Goal: Task Accomplishment & Management: Complete application form

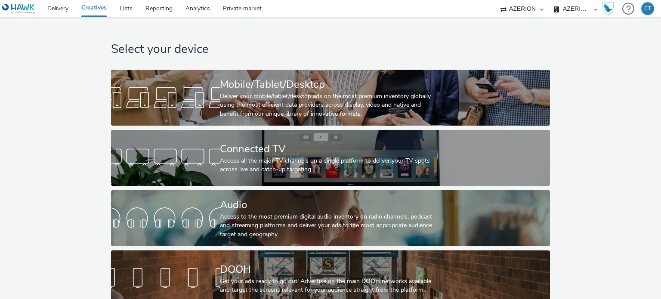
select select "79162ed7-0017-4339-93b0-3399b708648f"
click at [301, 86] on div "Mobile/Tablet/Desktop" at bounding box center [329, 84] width 218 height 15
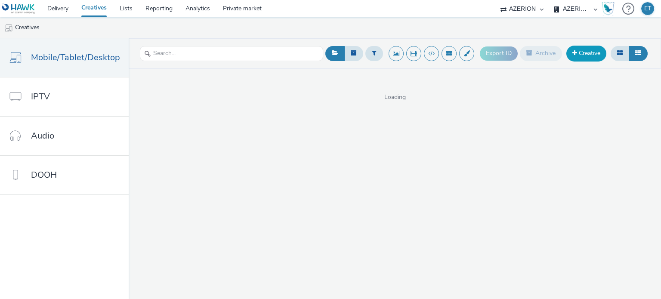
click at [584, 53] on link "Creative" at bounding box center [587, 54] width 40 height 16
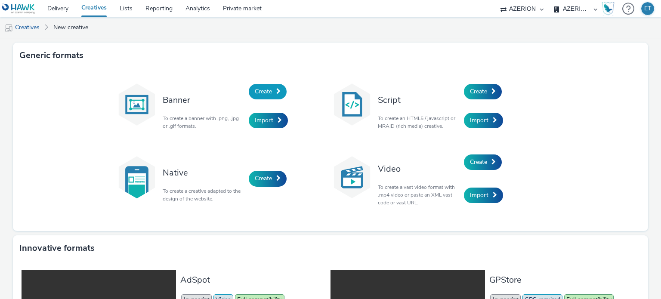
click at [276, 89] on span at bounding box center [278, 91] width 4 height 6
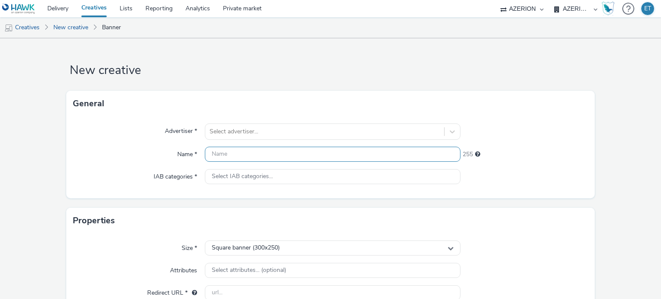
click at [272, 150] on input "text" at bounding box center [332, 154] width 255 height 15
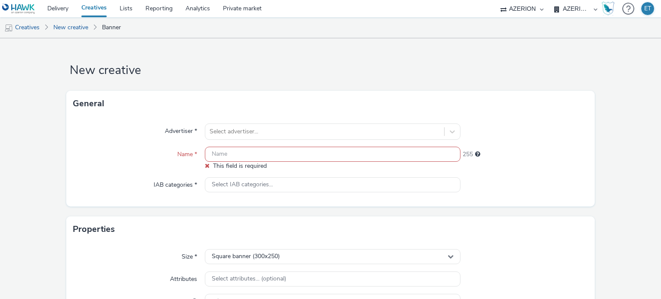
drag, startPoint x: 301, startPoint y: 111, endPoint x: 291, endPoint y: 122, distance: 14.3
click at [301, 112] on div "General" at bounding box center [330, 104] width 529 height 26
click at [290, 127] on div at bounding box center [325, 132] width 230 height 10
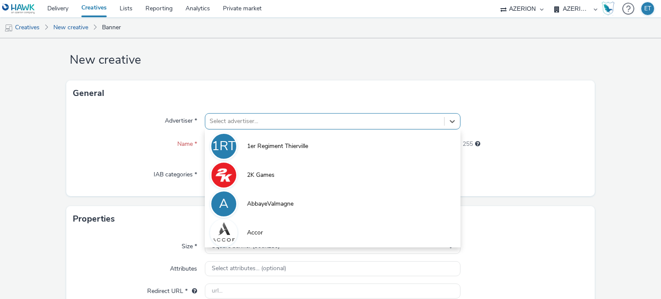
scroll to position [11, 0]
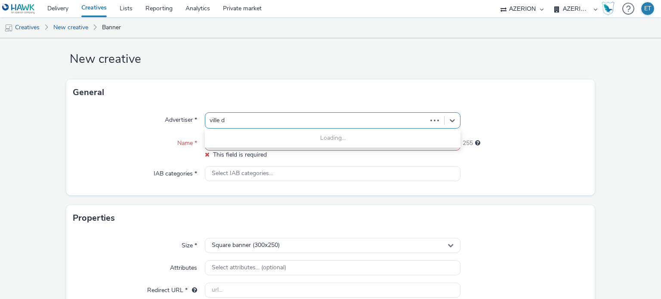
type input "ville de"
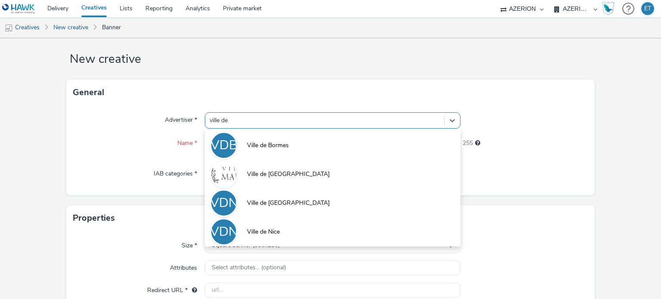
drag, startPoint x: 282, startPoint y: 237, endPoint x: 292, endPoint y: 232, distance: 11.0
click at [282, 236] on li "VDN Ville de [GEOGRAPHIC_DATA]" at bounding box center [332, 231] width 255 height 29
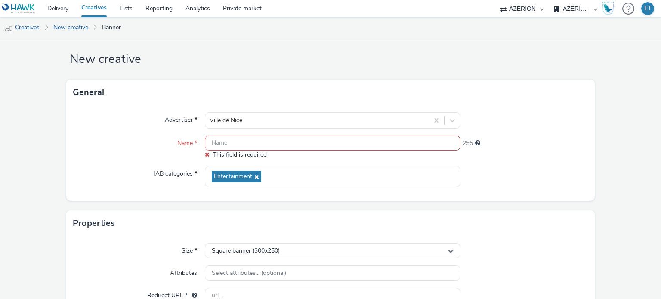
click at [31, 158] on form "New creative General Advertiser * Ville de Nice Name * This field is required 2…" at bounding box center [330, 239] width 661 height 424
click at [245, 147] on input "text" at bounding box center [332, 143] width 255 height 15
type input "v"
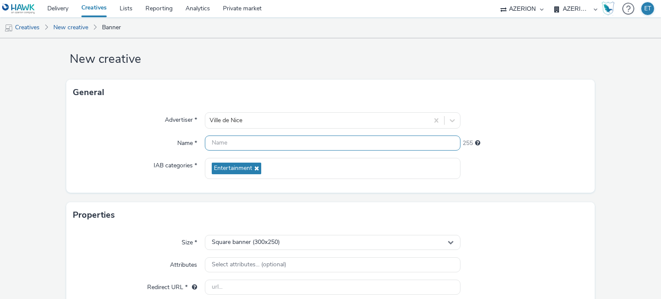
paste input "MairieNice_ParcEco_320x480_19.09.2025"
type input "MairieNice_ParcEco_320x480_19.09.2025"
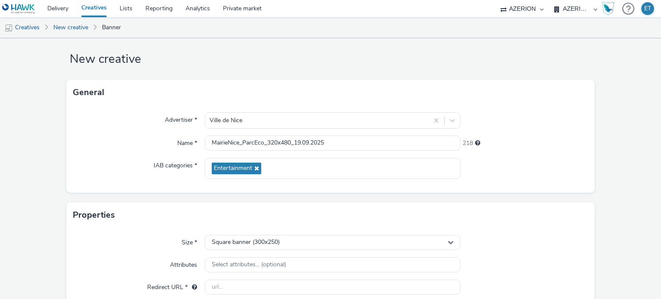
click at [104, 152] on div "Advertiser * [GEOGRAPHIC_DATA] Name * MairieNice_ParcEco_320x480_19.09.2025 218…" at bounding box center [330, 149] width 529 height 87
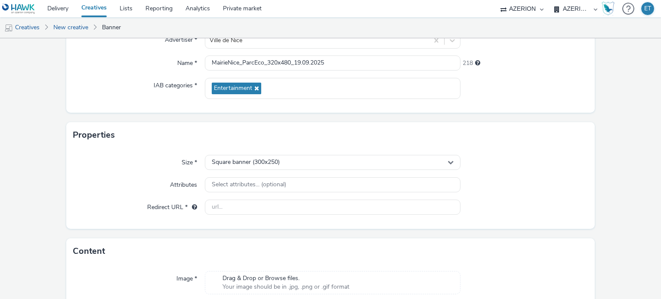
scroll to position [154, 0]
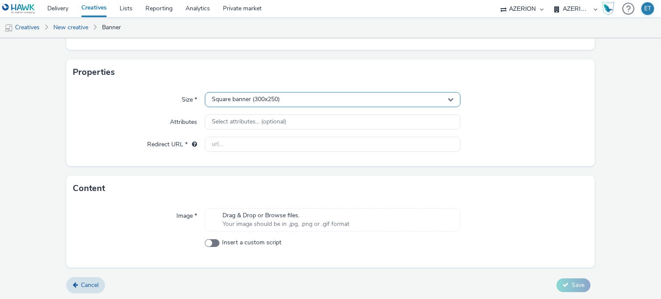
click at [284, 97] on div "Square banner (300x250)" at bounding box center [332, 99] width 255 height 15
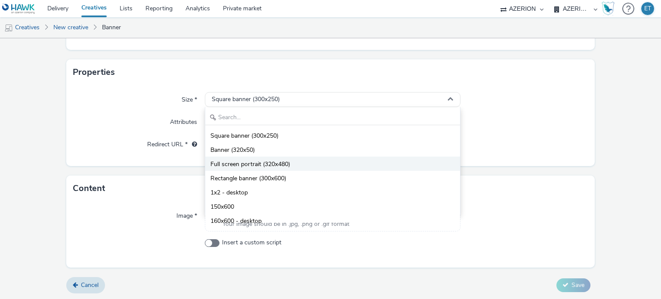
click at [269, 161] on span "Full screen portrait (320x480)" at bounding box center [251, 164] width 80 height 9
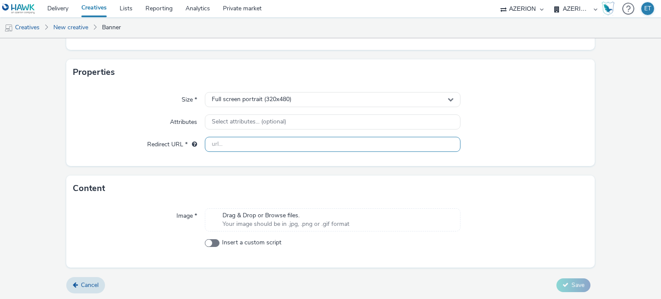
click at [314, 144] on input "text" at bounding box center [332, 144] width 255 height 15
paste input "[URL][DOMAIN_NAME]"
type input "[URL][DOMAIN_NAME]"
click at [308, 170] on form "New creative General Advertiser * [GEOGRAPHIC_DATA] Name * MairieNice_ParcEco_3…" at bounding box center [330, 92] width 661 height 416
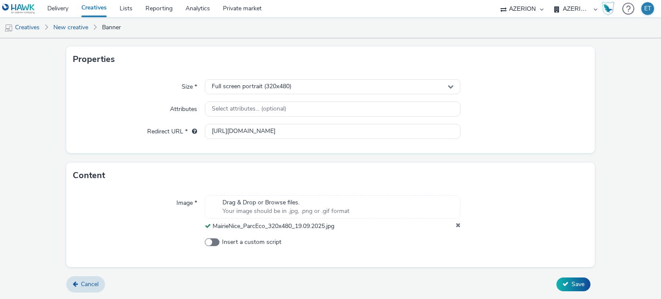
scroll to position [167, 0]
click at [559, 295] on form "New creative General Advertiser * [GEOGRAPHIC_DATA] Name * MairieNice_ParcEco_3…" at bounding box center [330, 86] width 661 height 428
click at [565, 289] on button "Save" at bounding box center [574, 285] width 34 height 14
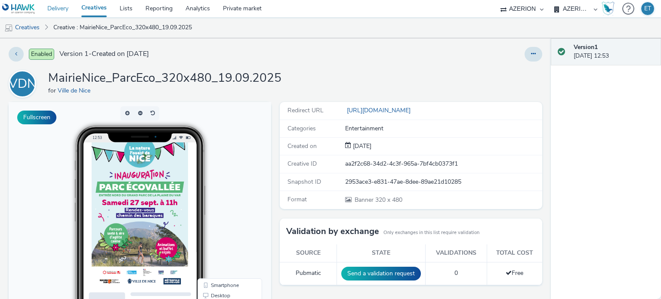
click at [54, 7] on link "Delivery" at bounding box center [58, 8] width 34 height 17
